Goal: Transaction & Acquisition: Purchase product/service

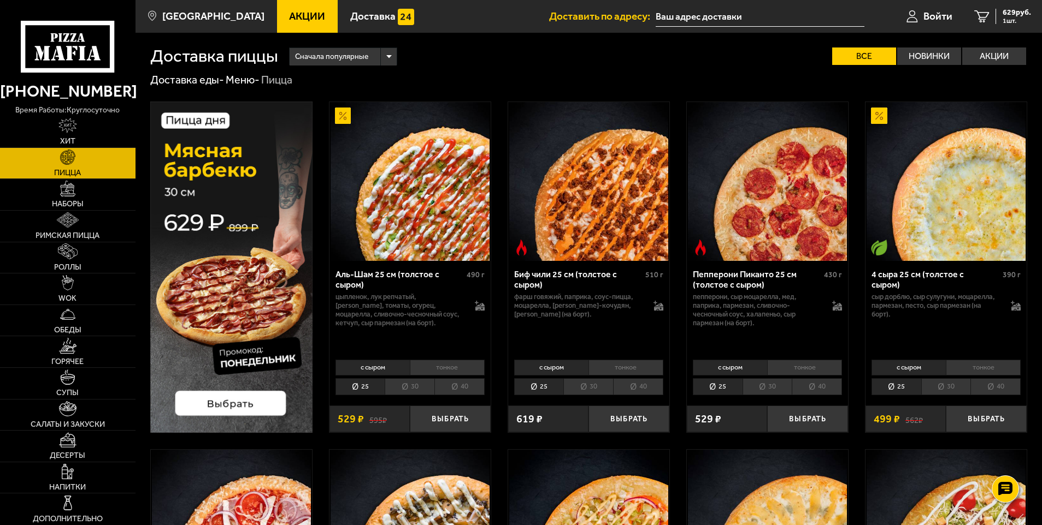
click at [68, 156] on img at bounding box center [67, 157] width 15 height 15
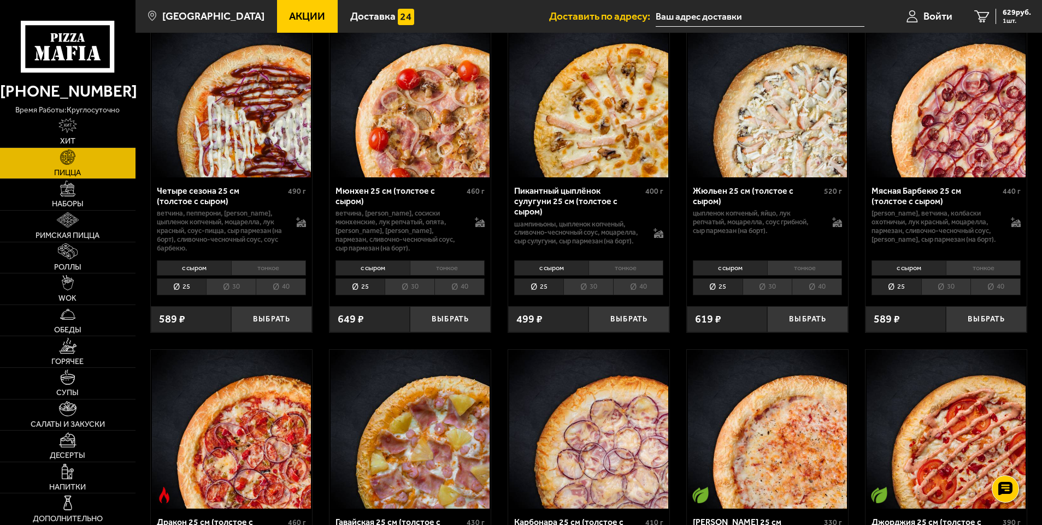
scroll to position [1420, 0]
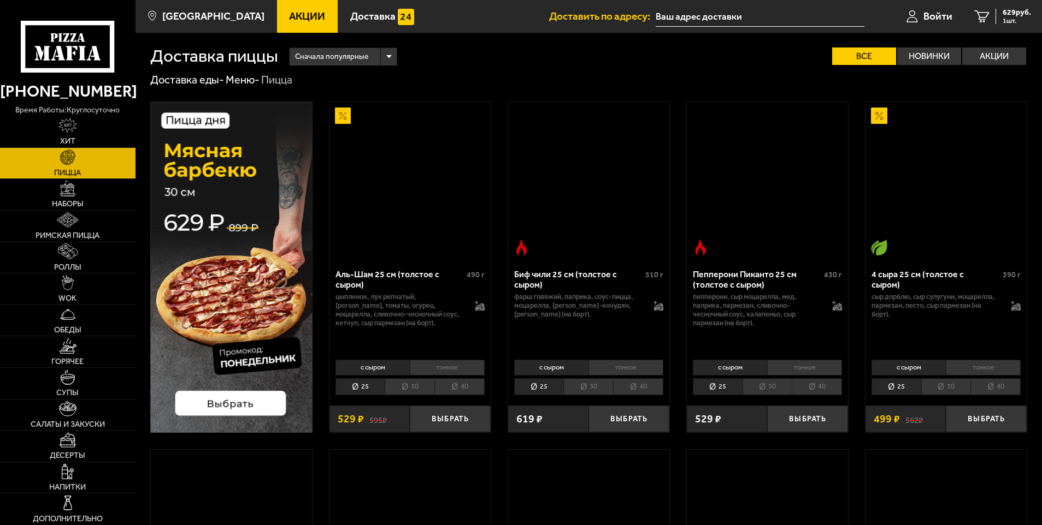
scroll to position [1420, 0]
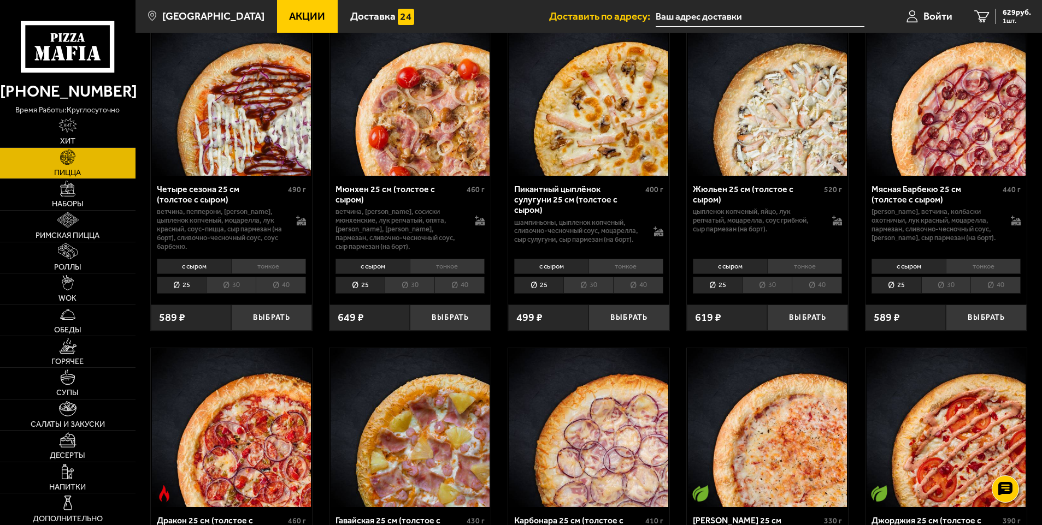
click at [73, 156] on img at bounding box center [67, 157] width 15 height 15
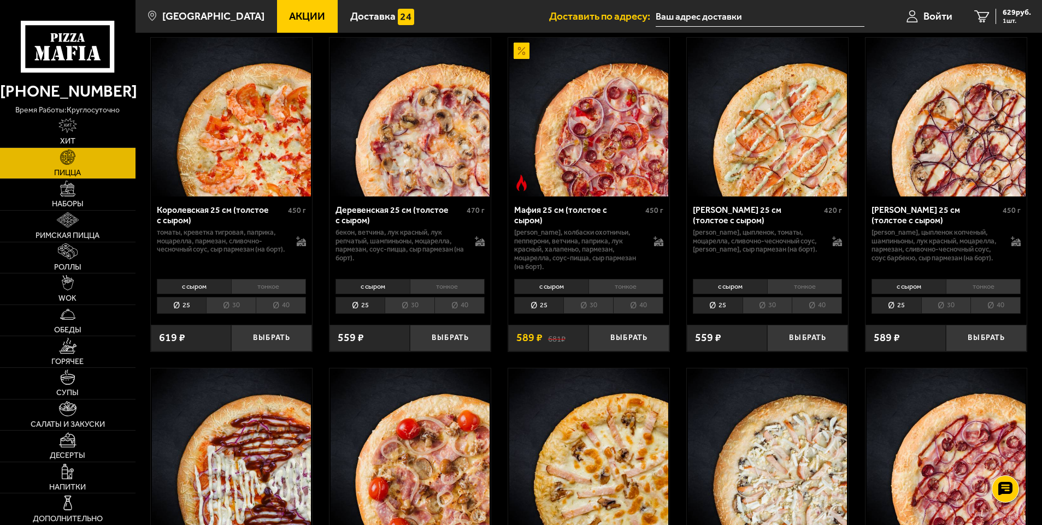
scroll to position [929, 0]
